Goal: Transaction & Acquisition: Book appointment/travel/reservation

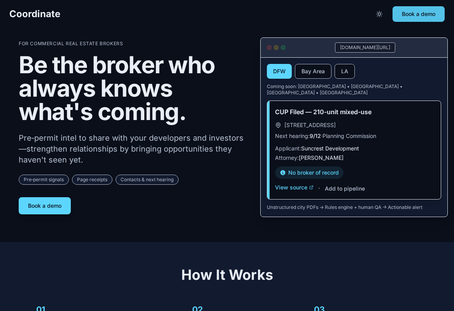
click at [407, 12] on button "Book a demo" at bounding box center [419, 14] width 52 height 16
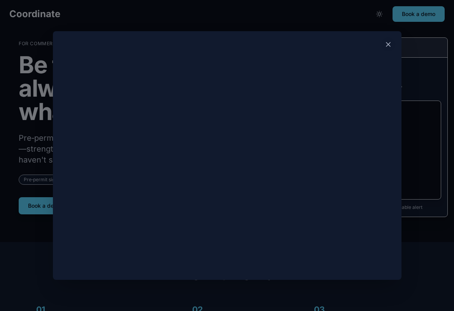
click at [275, 22] on div at bounding box center [227, 155] width 454 height 311
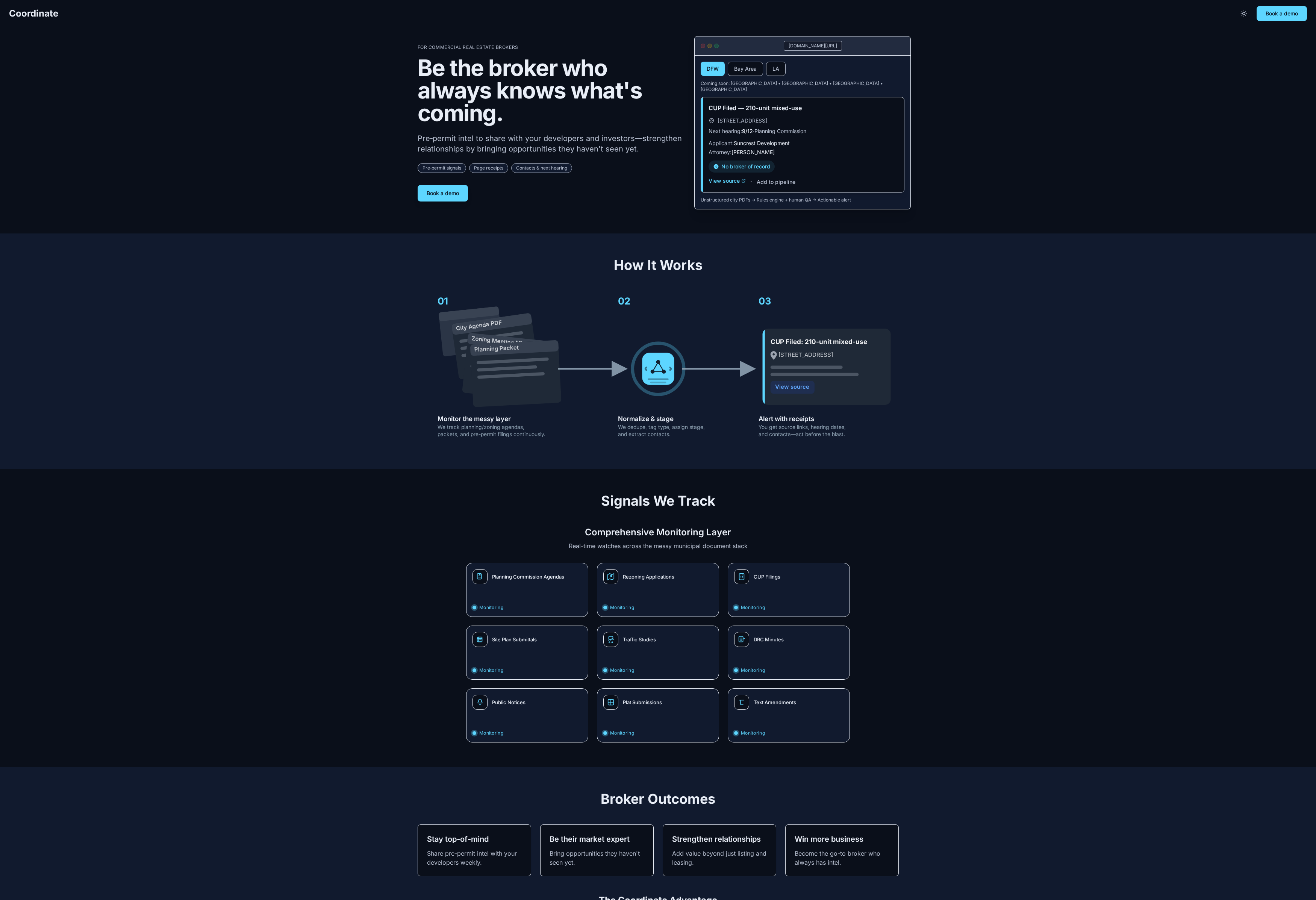
click at [438, 187] on section "For Commercial Real Estate Brokers Be the broker who always knows what's coming…" at bounding box center [658, 117] width 1316 height 234
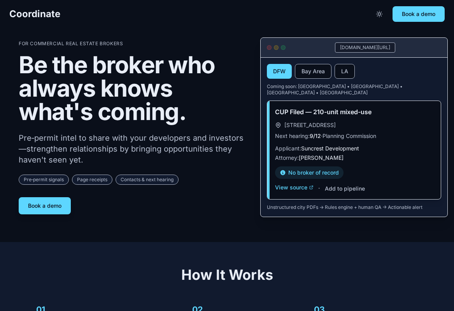
click at [234, 156] on p "Pre‑permit intel to share with your developers and investors—strengthen relatio…" at bounding box center [133, 148] width 229 height 33
click at [215, 83] on h1 "Be the broker who always knows what's coming." at bounding box center [133, 88] width 229 height 70
click at [412, 21] on button "Book a demo" at bounding box center [419, 14] width 52 height 16
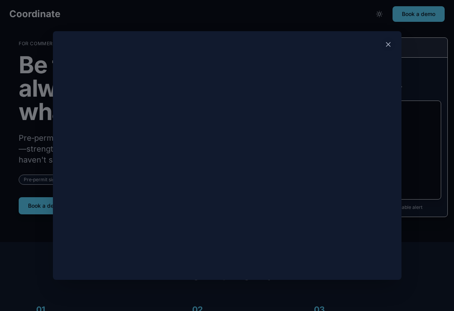
click at [90, 20] on div at bounding box center [227, 155] width 454 height 311
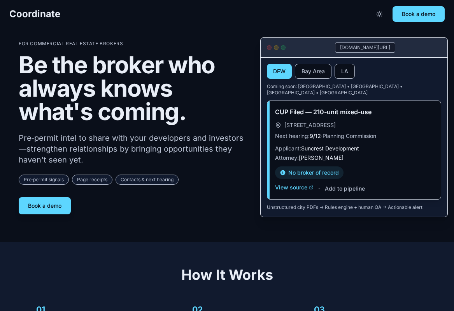
click at [241, 218] on section "For Commercial Real Estate Brokers Be the broker who always knows what's coming…" at bounding box center [227, 121] width 454 height 242
